Goal: Information Seeking & Learning: Learn about a topic

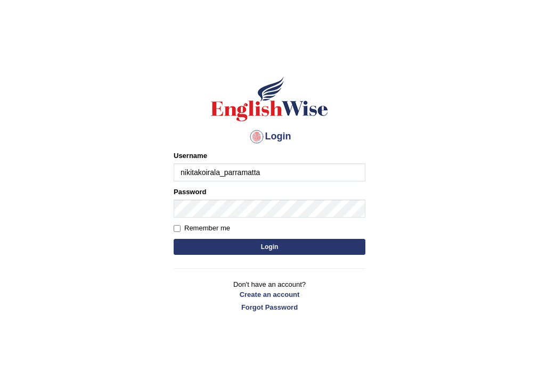
type input "nikitakoirala_parramatta"
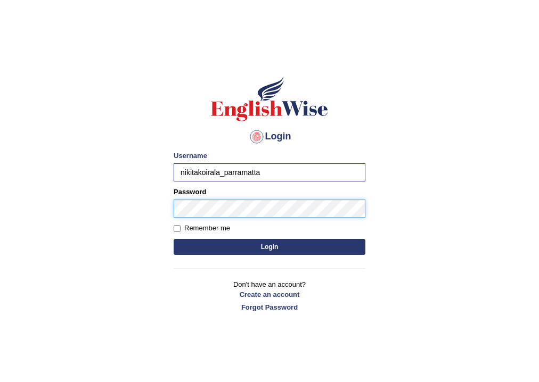
click at [173, 239] on button "Login" at bounding box center [269, 247] width 192 height 16
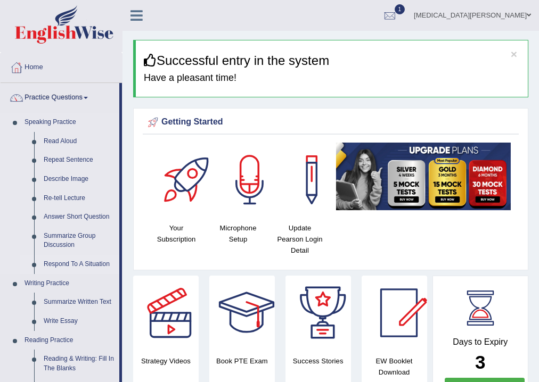
click at [56, 266] on link "Respond To A Situation" at bounding box center [79, 264] width 80 height 19
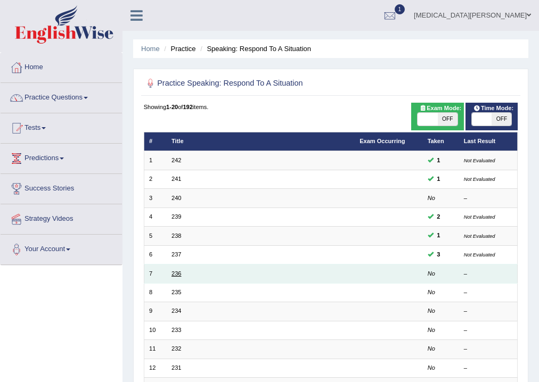
click at [173, 273] on link "236" at bounding box center [176, 273] width 10 height 6
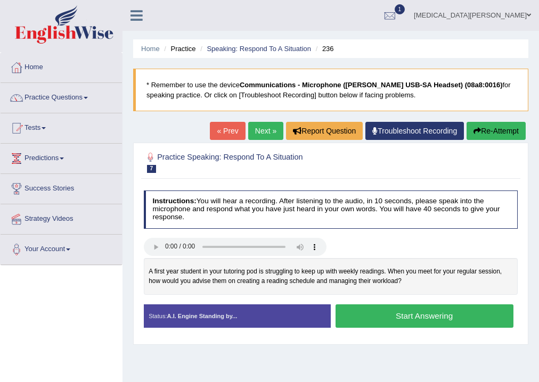
click at [360, 315] on button "Start Answering" at bounding box center [424, 315] width 178 height 23
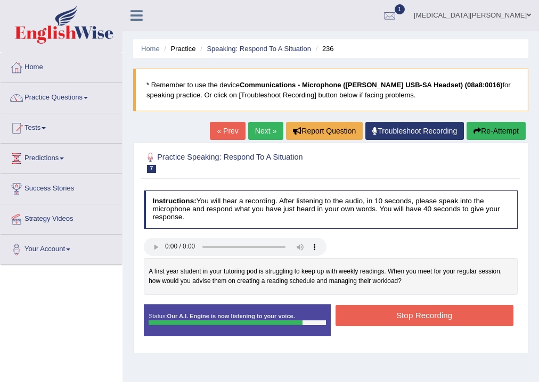
click at [352, 315] on button "Stop Recording" at bounding box center [424, 315] width 178 height 21
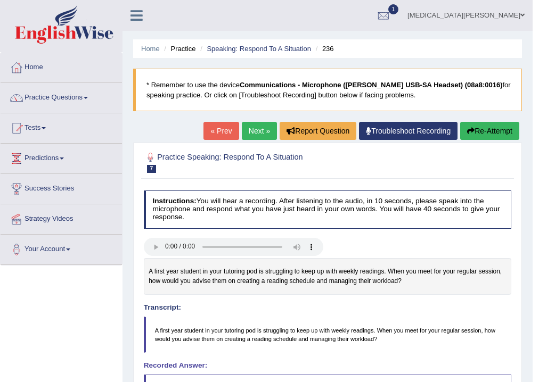
click at [254, 133] on link "Next »" at bounding box center [259, 131] width 35 height 18
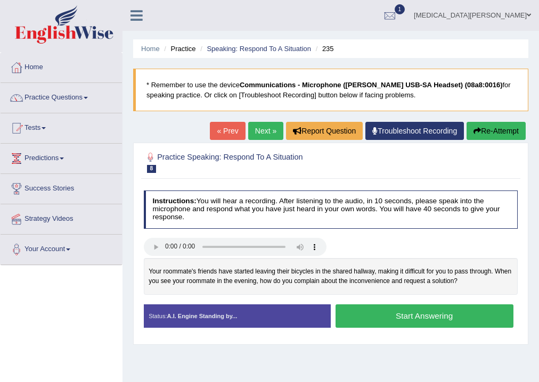
click at [361, 313] on button "Start Answering" at bounding box center [424, 315] width 178 height 23
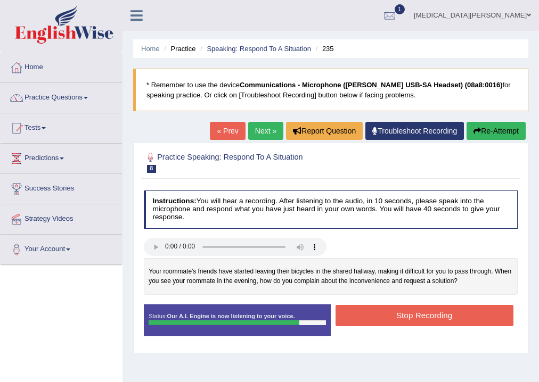
click at [377, 313] on button "Stop Recording" at bounding box center [424, 315] width 178 height 21
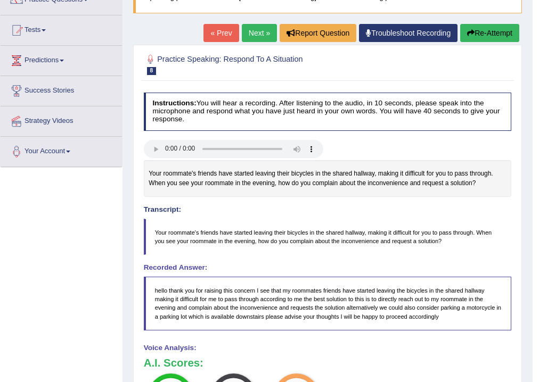
scroll to position [64, 0]
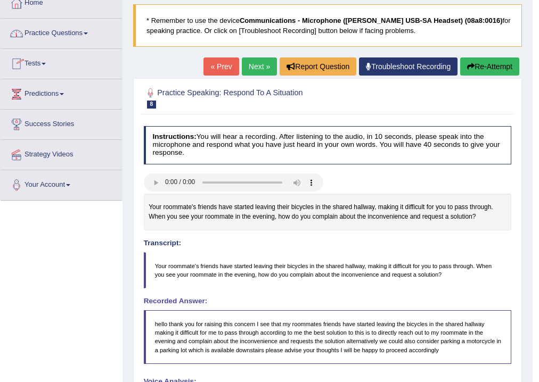
click at [51, 30] on link "Practice Questions" at bounding box center [61, 32] width 121 height 27
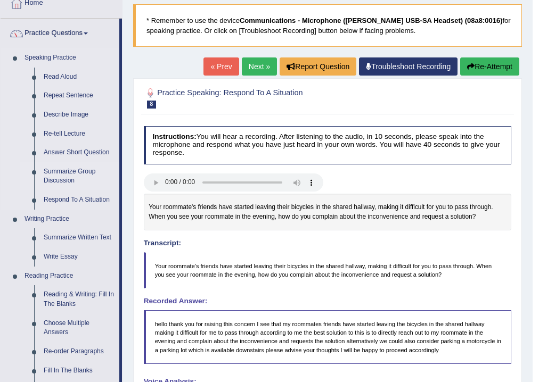
click at [67, 176] on link "Summarize Group Discussion" at bounding box center [79, 176] width 80 height 28
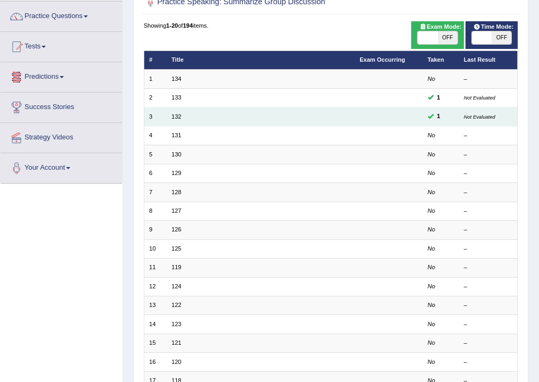
scroll to position [85, 0]
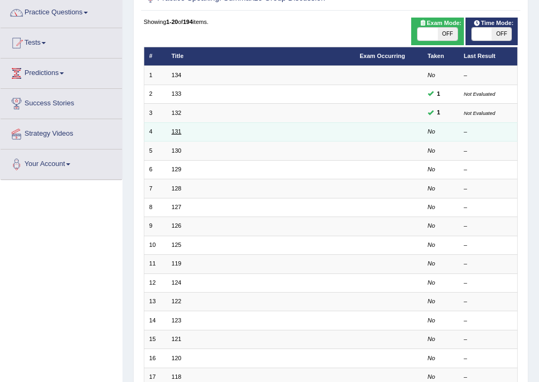
click at [180, 131] on link "131" at bounding box center [176, 131] width 10 height 6
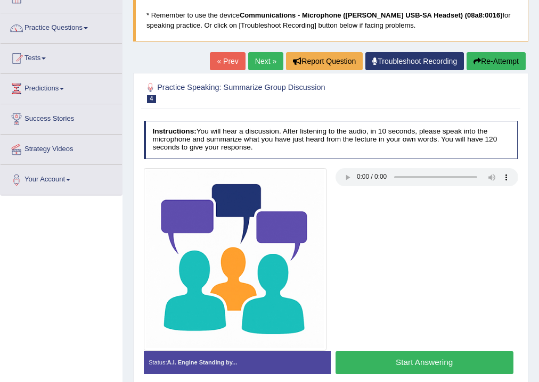
scroll to position [85, 0]
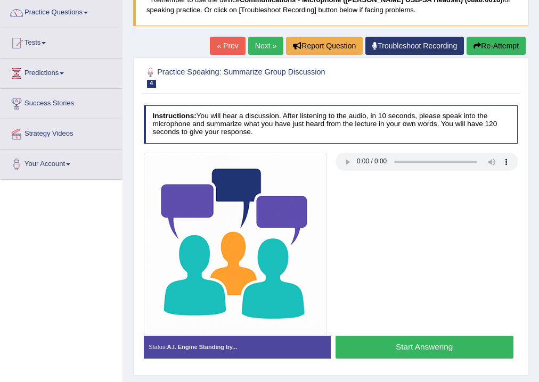
click at [391, 345] on button "Start Answering" at bounding box center [424, 347] width 178 height 23
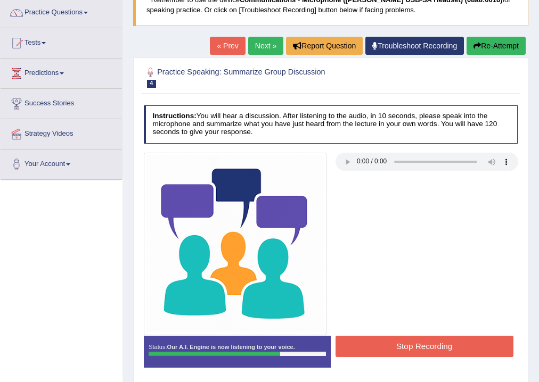
click at [399, 340] on button "Stop Recording" at bounding box center [424, 346] width 178 height 21
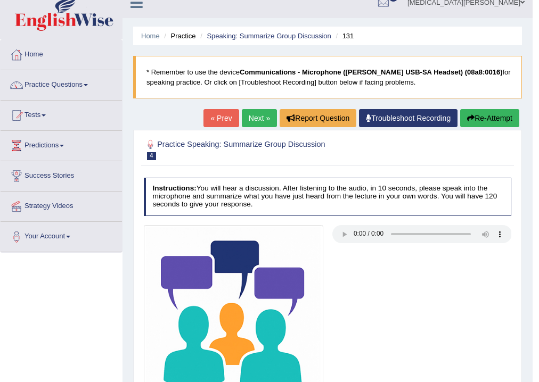
scroll to position [0, 0]
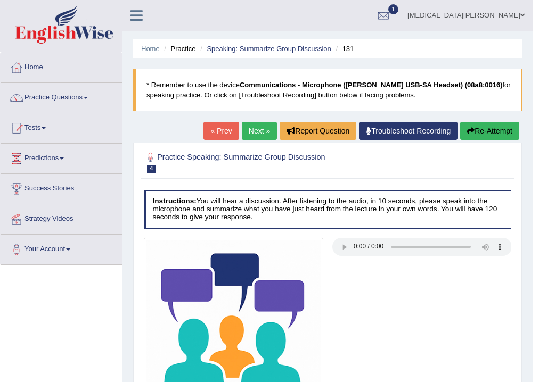
click at [243, 131] on link "Next »" at bounding box center [259, 131] width 35 height 18
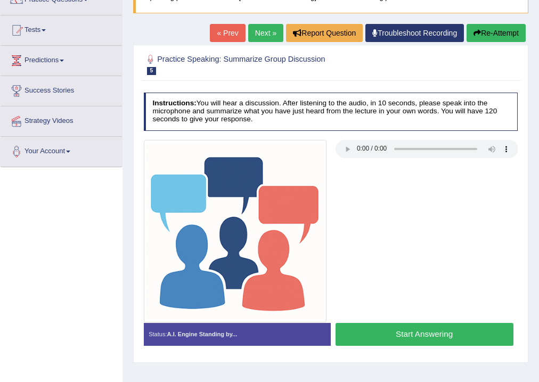
scroll to position [128, 0]
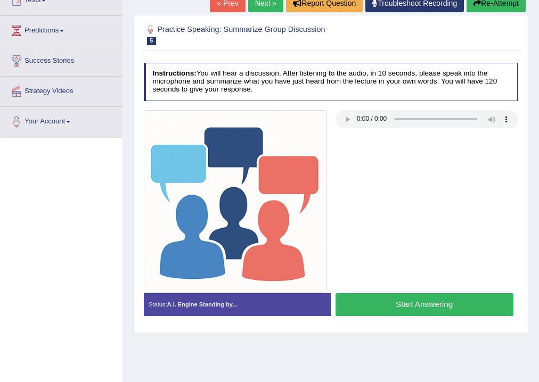
click at [400, 303] on button "Start Answering" at bounding box center [424, 304] width 178 height 23
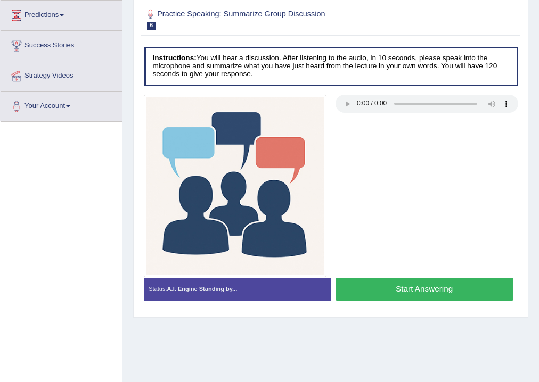
scroll to position [177, 0]
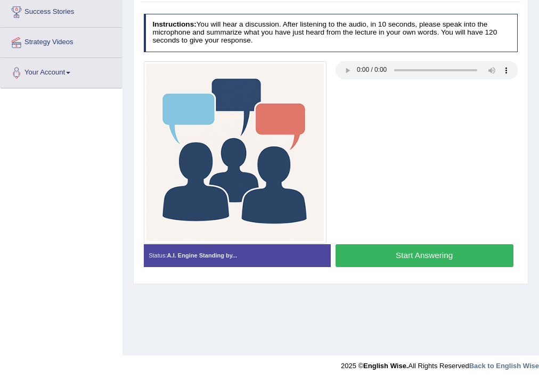
click at [404, 260] on button "Start Answering" at bounding box center [424, 255] width 178 height 23
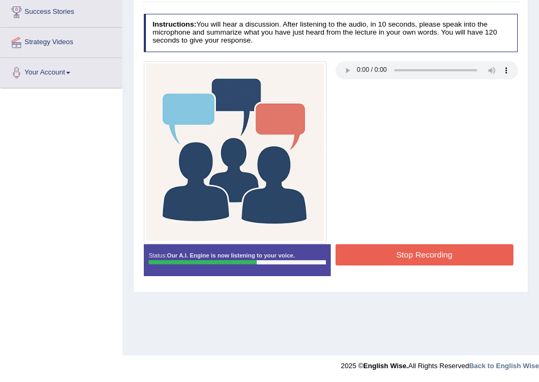
click at [400, 257] on button "Stop Recording" at bounding box center [424, 254] width 178 height 21
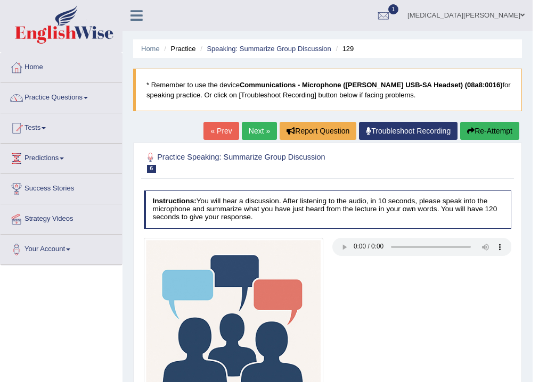
scroll to position [0, 0]
click at [253, 134] on link "Next »" at bounding box center [259, 131] width 35 height 18
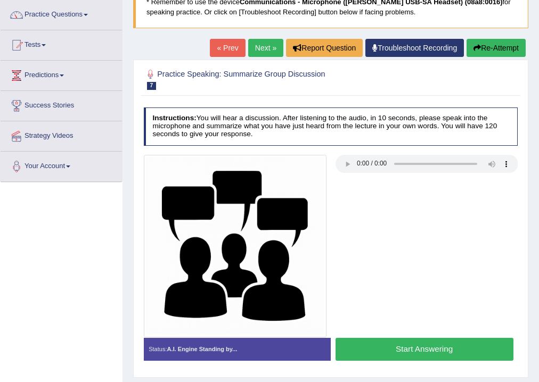
scroll to position [85, 0]
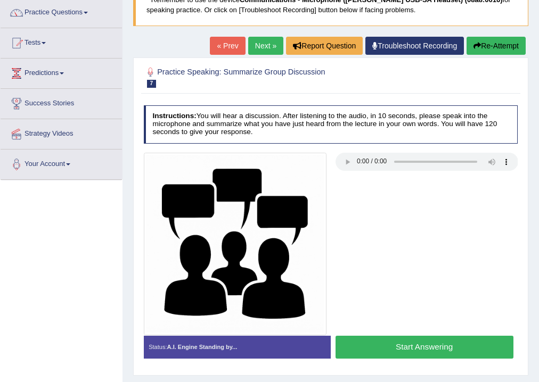
click at [444, 343] on button "Start Answering" at bounding box center [424, 347] width 178 height 23
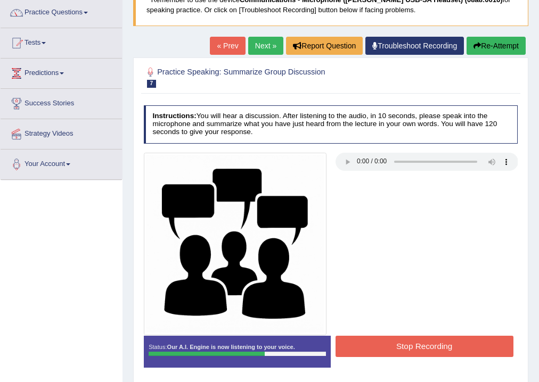
click at [386, 358] on div "Stop Recording" at bounding box center [423, 347] width 187 height 23
click at [384, 351] on button "Stop Recording" at bounding box center [424, 346] width 178 height 21
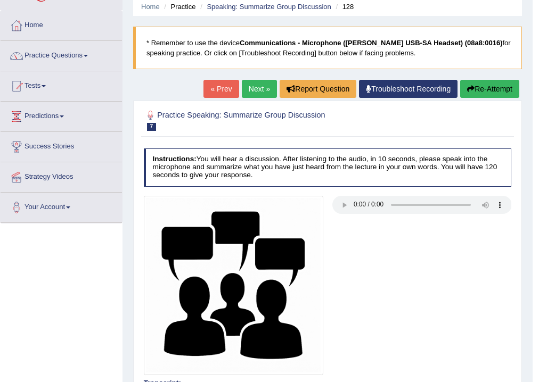
scroll to position [0, 0]
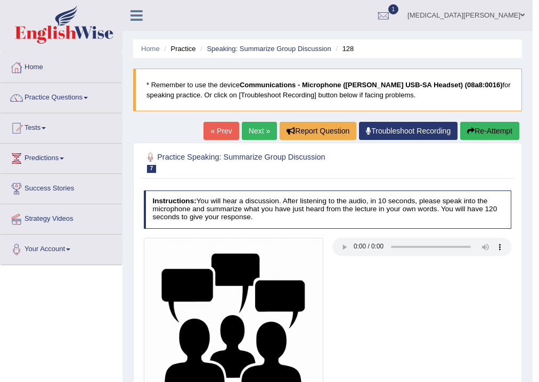
click at [482, 128] on button "Re-Attempt" at bounding box center [489, 131] width 59 height 18
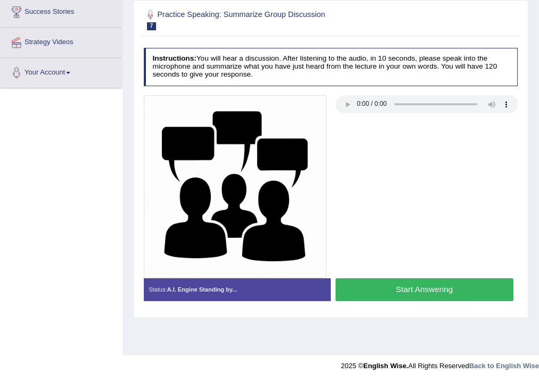
click at [382, 287] on button "Start Answering" at bounding box center [424, 289] width 178 height 23
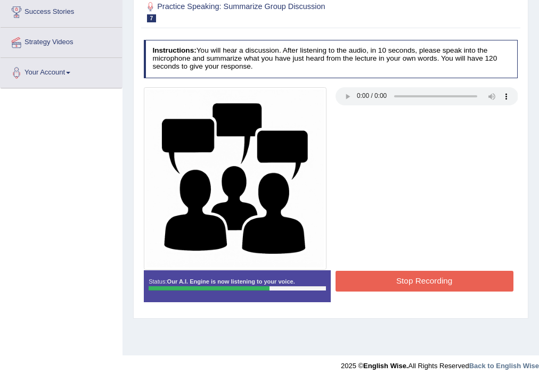
click at [412, 281] on button "Stop Recording" at bounding box center [424, 281] width 178 height 21
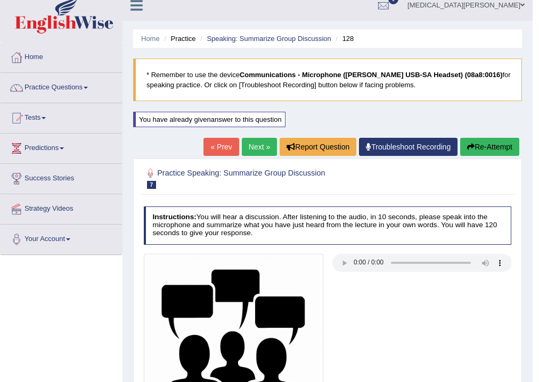
scroll to position [6, 0]
